Goal: Find specific page/section: Find specific page/section

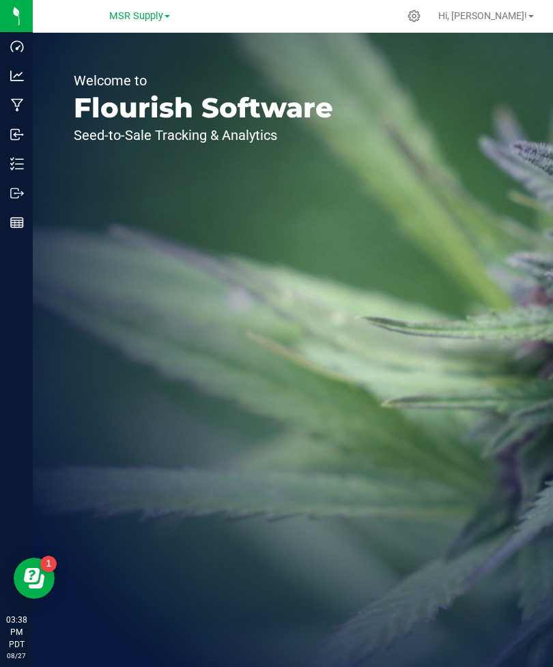
click at [21, 57] on div "Dashboard" at bounding box center [18, 46] width 29 height 27
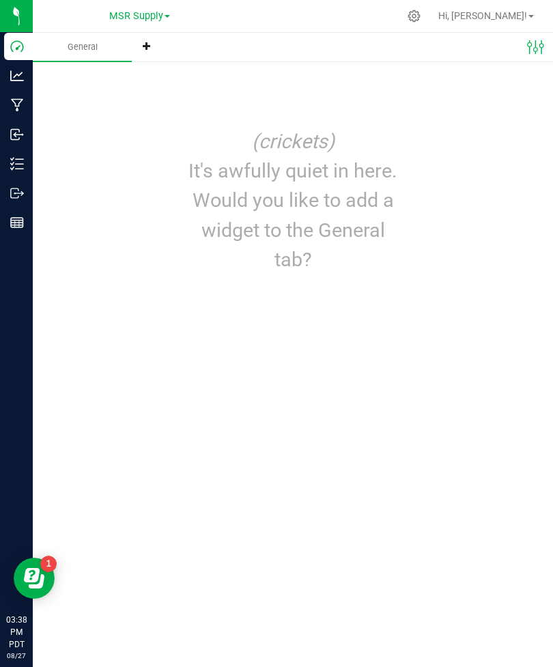
click at [0, 0] on p "Analytics" at bounding box center [0, 0] width 0 height 0
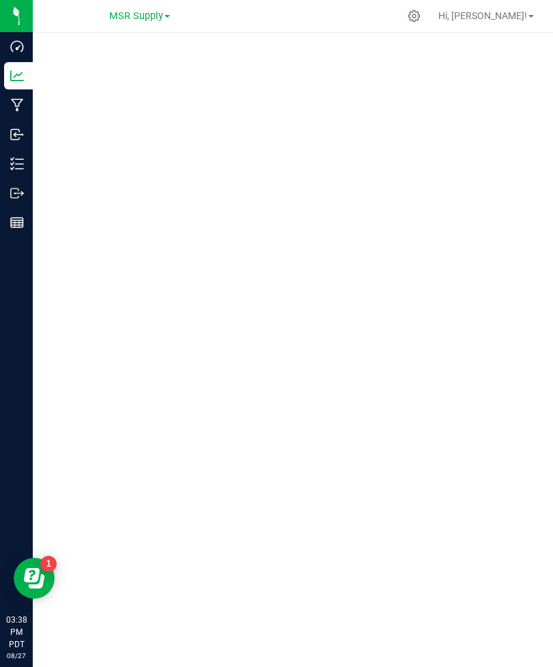
click at [0, 0] on p "Inventory" at bounding box center [0, 0] width 0 height 0
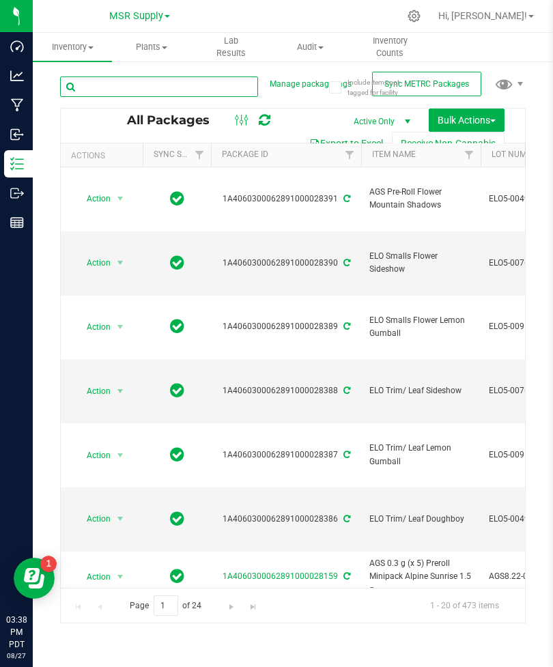
click at [205, 89] on input "text" at bounding box center [159, 86] width 198 height 20
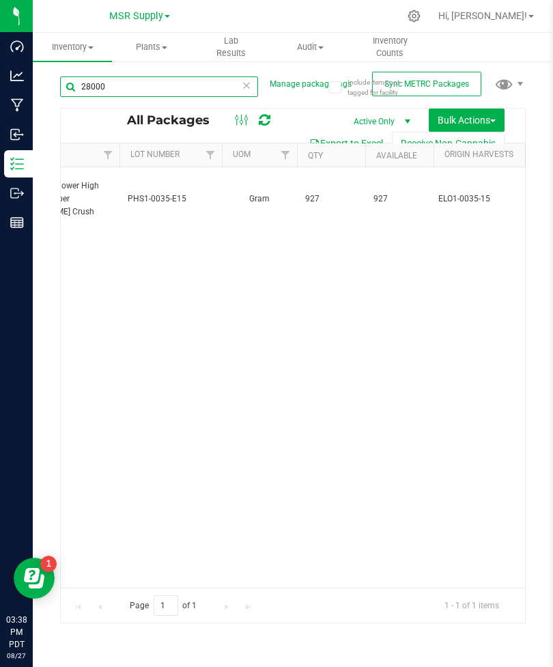
scroll to position [0, 381]
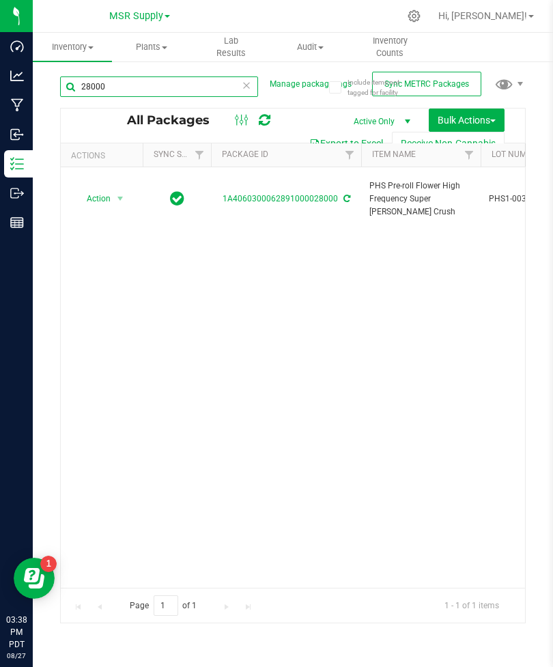
click at [171, 92] on input "28000" at bounding box center [159, 86] width 198 height 20
type input "2"
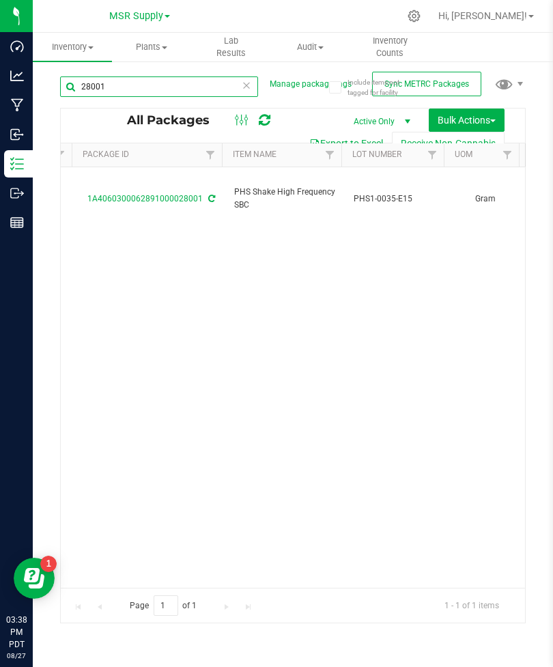
click at [195, 81] on input "28001" at bounding box center [159, 86] width 198 height 20
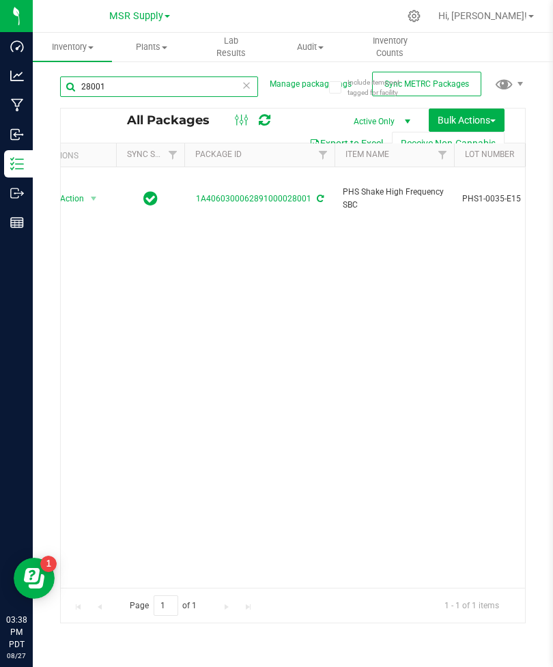
type input "28001"
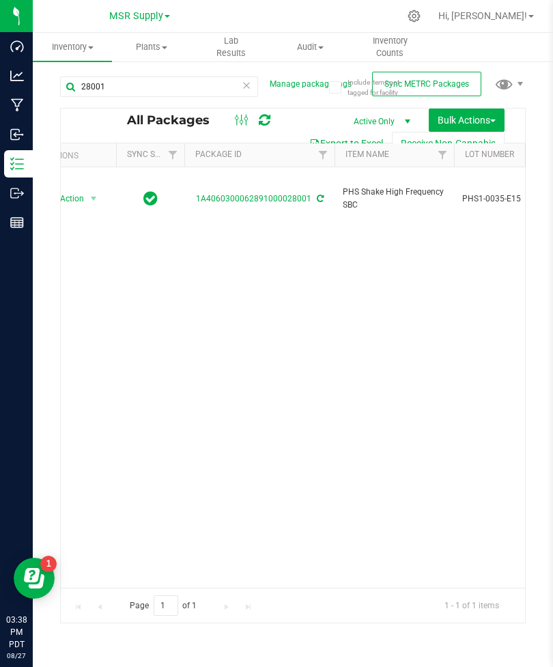
click at [249, 85] on icon at bounding box center [247, 84] width 10 height 16
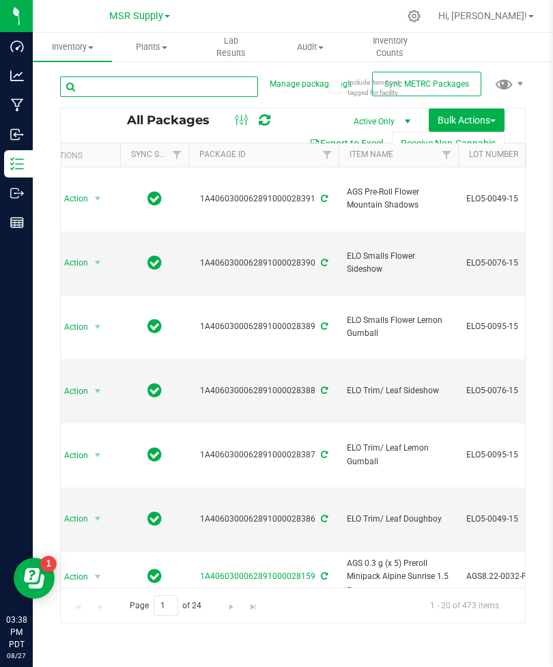
click at [210, 85] on input "text" at bounding box center [159, 86] width 198 height 20
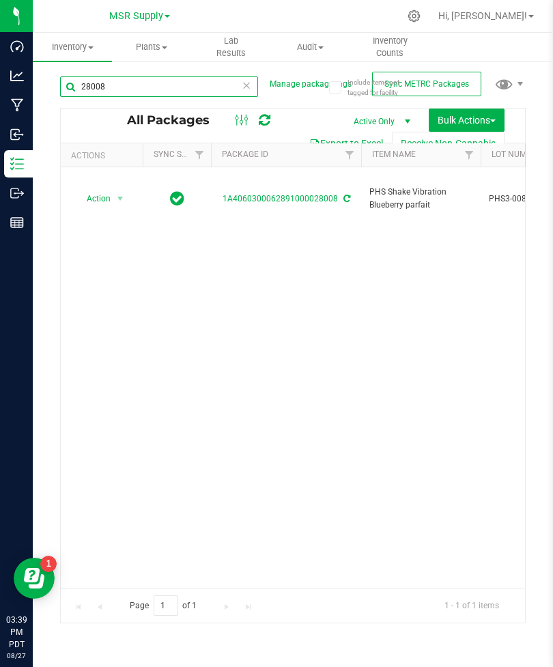
type input "28008"
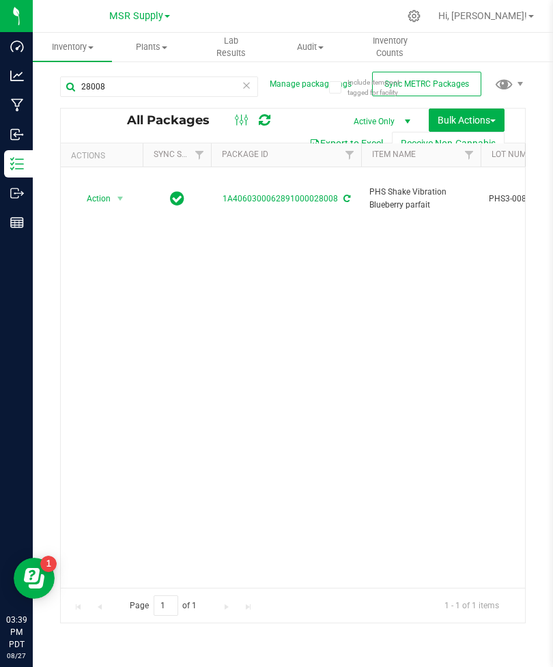
click at [247, 90] on icon at bounding box center [247, 84] width 10 height 16
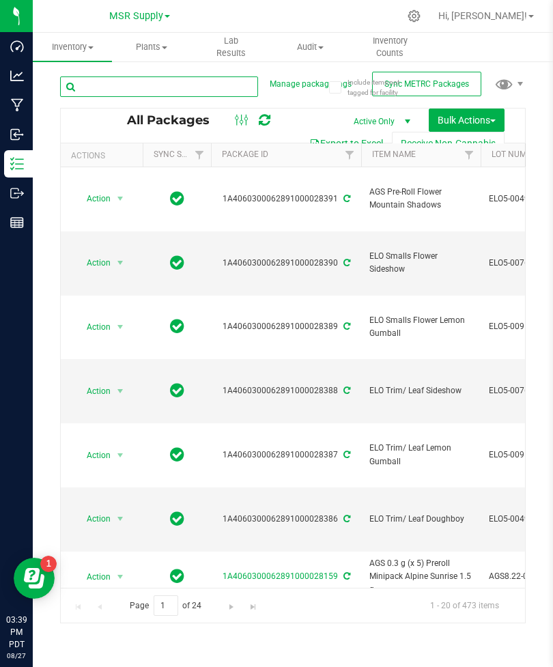
click at [162, 80] on input "text" at bounding box center [159, 86] width 198 height 20
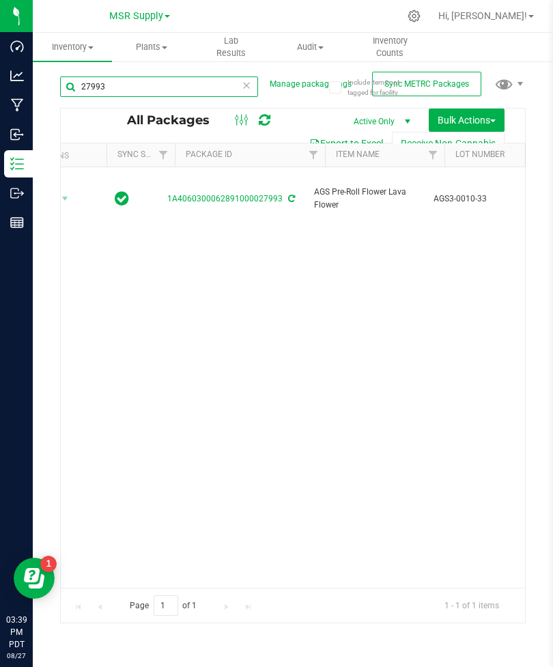
click at [170, 85] on input "27993" at bounding box center [159, 86] width 198 height 20
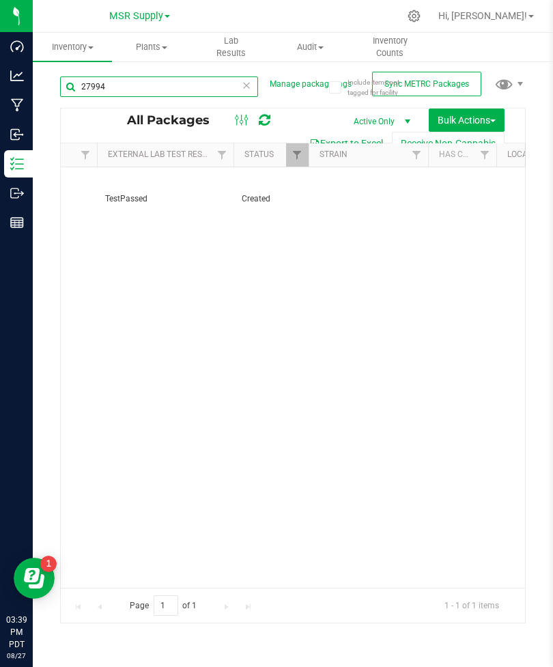
click at [201, 91] on input "27994" at bounding box center [159, 86] width 198 height 20
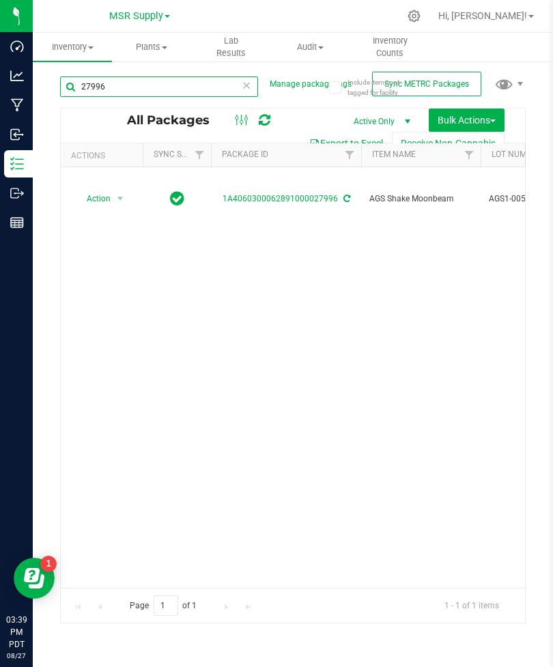
click at [161, 89] on input "27996" at bounding box center [159, 86] width 198 height 20
click at [252, 85] on input "27995" at bounding box center [159, 86] width 198 height 20
type input "27995"
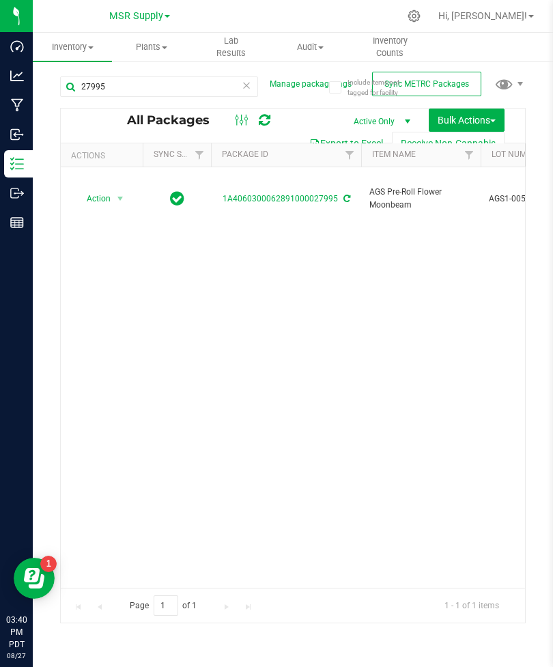
click at [249, 83] on icon at bounding box center [247, 84] width 10 height 16
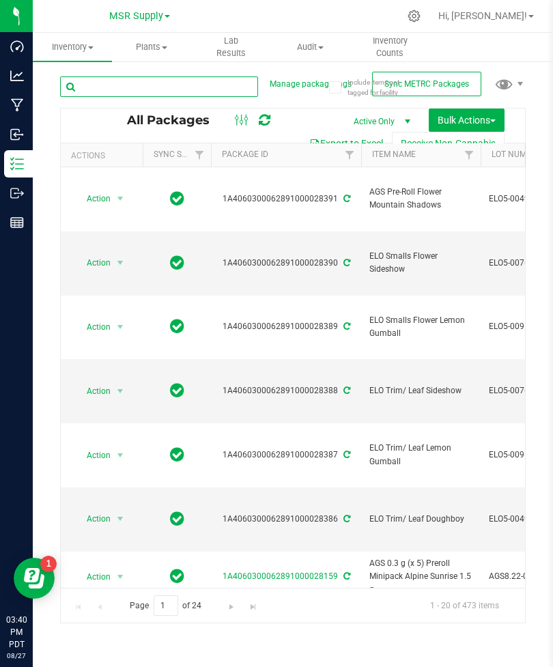
click at [178, 91] on input "text" at bounding box center [159, 86] width 198 height 20
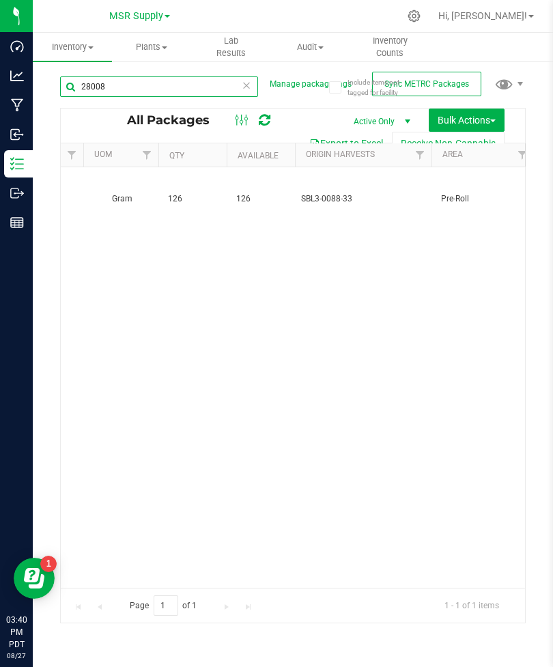
type input "28008"
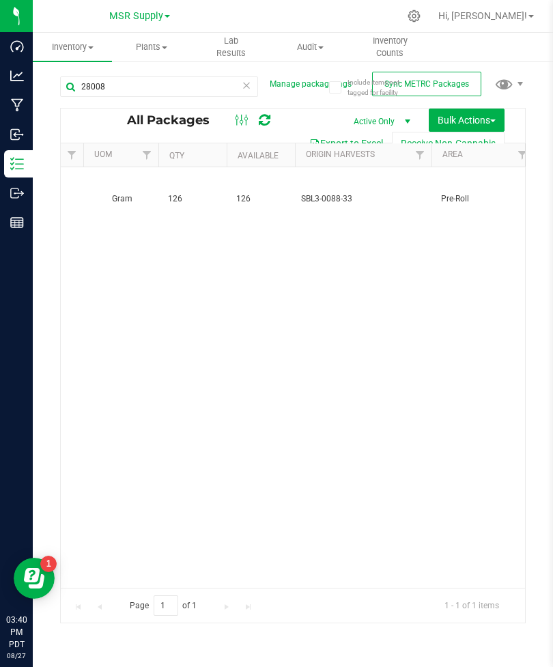
click at [251, 83] on icon at bounding box center [247, 84] width 10 height 16
